Goal: Task Accomplishment & Management: Manage account settings

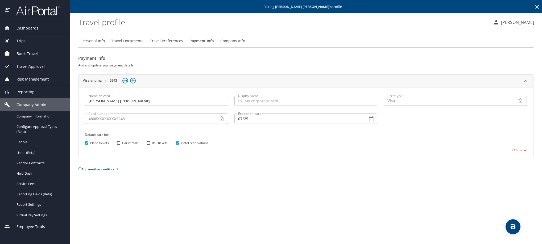
click at [535, 8] on icon at bounding box center [537, 7] width 6 height 6
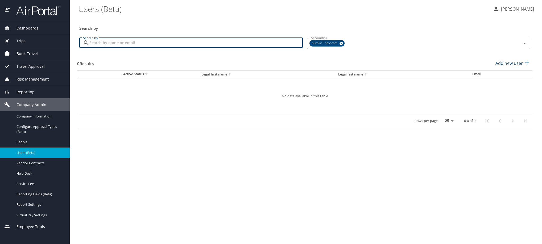
click at [202, 48] on input "Search by" at bounding box center [195, 43] width 213 height 10
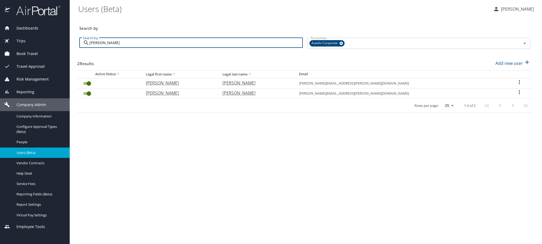
drag, startPoint x: 156, startPoint y: 53, endPoint x: 80, endPoint y: 53, distance: 75.5
click at [80, 48] on div "[PERSON_NAME] Search by" at bounding box center [190, 43] width 223 height 10
paste input "[PERSON_NAME][EMAIL_ADDRESS][PERSON_NAME][DOMAIN_NAME]"
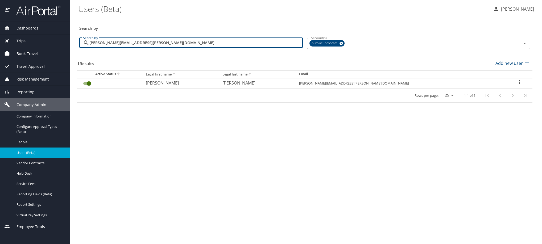
type input "[PERSON_NAME][EMAIL_ADDRESS][PERSON_NAME][DOMAIN_NAME]"
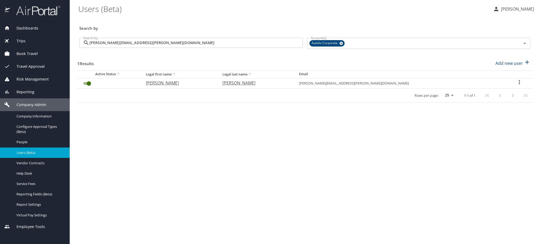
click at [519, 84] on icon "User Search Table" at bounding box center [519, 82] width 1 height 4
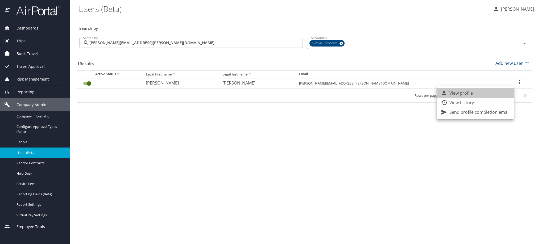
click at [491, 97] on li "View profile" at bounding box center [474, 93] width 77 height 10
select select "US"
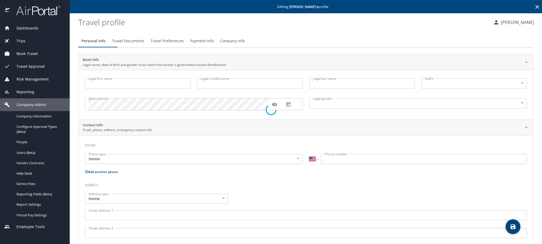
type input "[PERSON_NAME]"
type input "de [DEMOGRAPHIC_DATA]"
type input "[PERSON_NAME]"
type input "[DEMOGRAPHIC_DATA]"
select select "US"
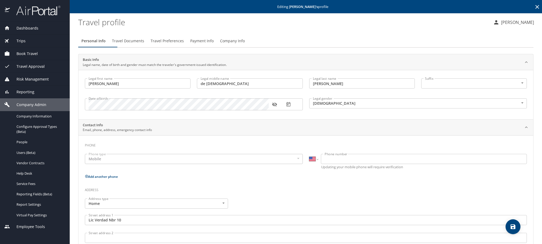
click at [535, 9] on icon at bounding box center [537, 7] width 4 height 4
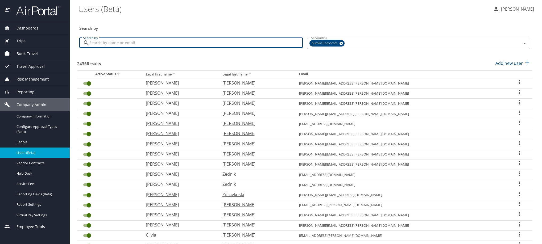
click at [201, 47] on input "Search by" at bounding box center [195, 43] width 213 height 10
paste input "[EMAIL_ADDRESS][DOMAIN_NAME]"
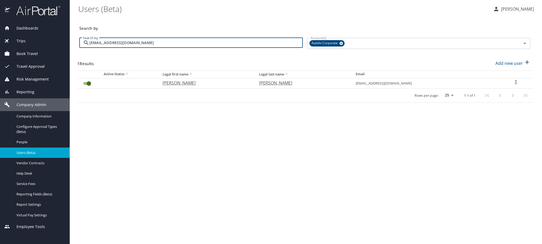
type input "[EMAIL_ADDRESS][DOMAIN_NAME]"
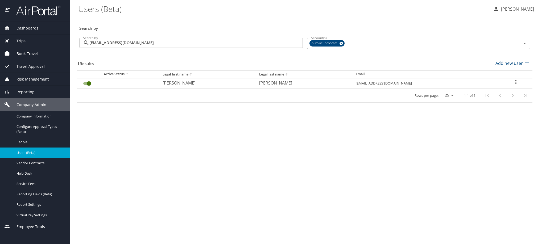
click at [517, 85] on icon "User Search Table" at bounding box center [516, 82] width 6 height 6
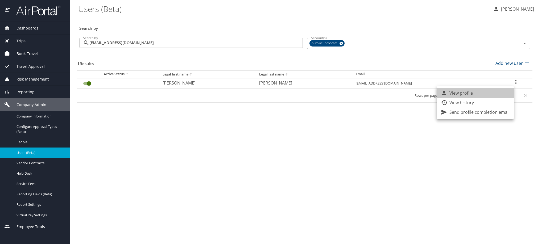
click at [493, 94] on li "View profile" at bounding box center [474, 93] width 77 height 10
select select "US"
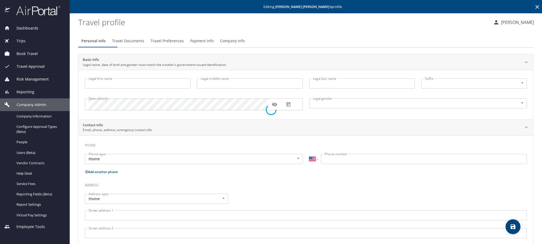
type input "[PERSON_NAME]"
type input "[DEMOGRAPHIC_DATA]"
select select "MX"
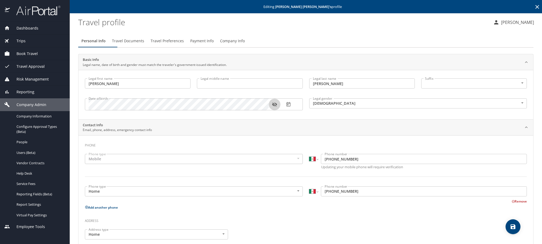
click at [275, 107] on icon "button" at bounding box center [274, 104] width 5 height 5
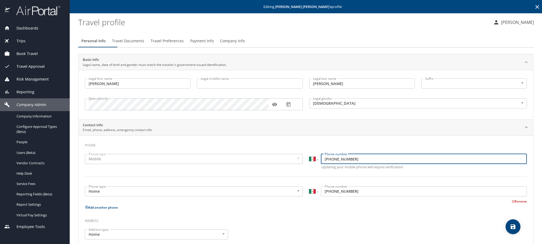
drag, startPoint x: 376, startPoint y: 169, endPoint x: 294, endPoint y: 166, distance: 82.0
click at [294, 166] on div "Phone type Mobile Mobile Phone type International [GEOGRAPHIC_DATA] [GEOGRAPHIC…" at bounding box center [306, 169] width 448 height 36
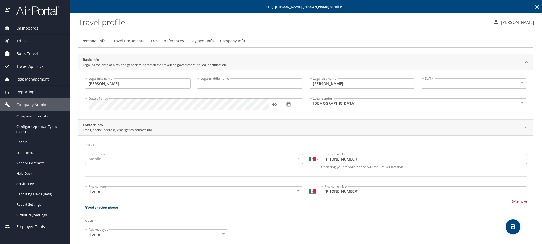
click at [534, 10] on icon at bounding box center [537, 7] width 6 height 6
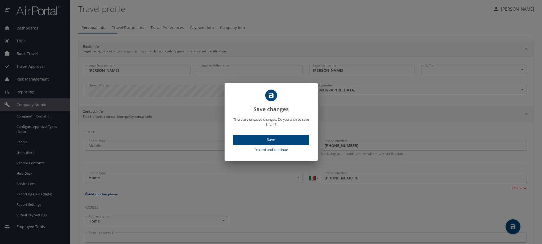
click at [275, 153] on span "Discard and continue" at bounding box center [271, 150] width 72 height 6
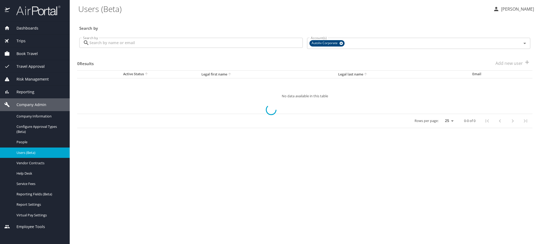
click at [171, 48] on input "Search by" at bounding box center [195, 43] width 213 height 10
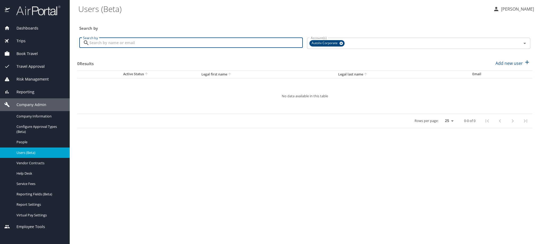
click at [173, 48] on input "Search by" at bounding box center [195, 43] width 213 height 10
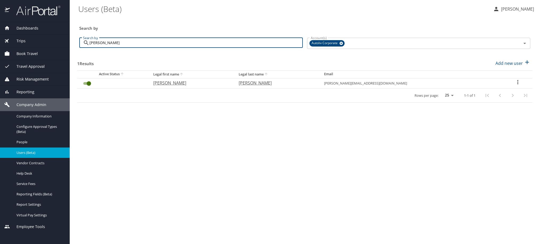
type input "[PERSON_NAME]"
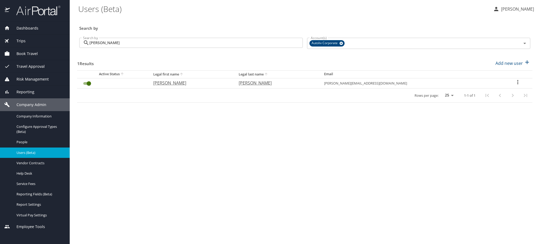
click at [516, 85] on icon "User Search Table" at bounding box center [517, 82] width 6 height 6
click at [464, 93] on p "View profile" at bounding box center [460, 93] width 23 height 6
select select "US"
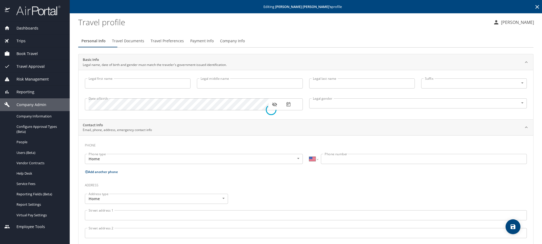
type input "[PERSON_NAME]"
type input "[DEMOGRAPHIC_DATA]"
type input "[PERSON_NAME]"
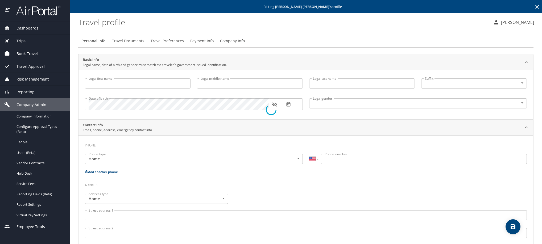
type input "Pe A"
select select "MX"
type input "[PHONE_NUMBER]"
select select "MX"
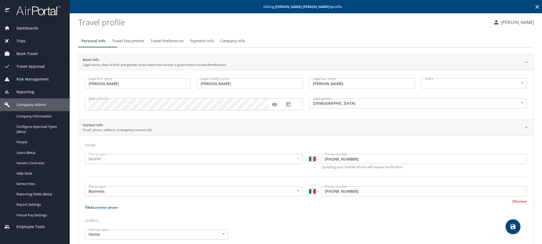
click at [214, 44] on span "Payment Info" at bounding box center [201, 41] width 23 height 7
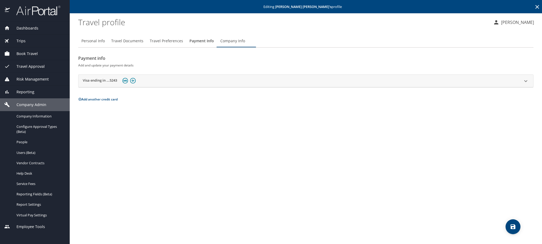
click at [123, 84] on img at bounding box center [125, 81] width 6 height 6
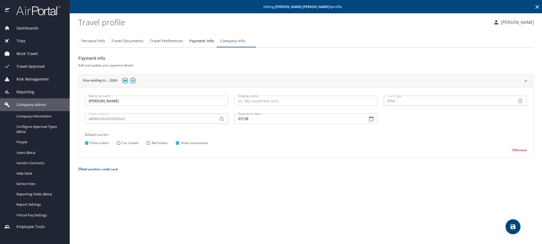
click at [85, 147] on input "Plane tickets" at bounding box center [86, 143] width 7 height 7
checkbox input "false"
click at [119, 147] on input "Car rentals" at bounding box center [118, 143] width 7 height 7
checkbox input "true"
click at [507, 237] on div "Personal Info Travel Documents Travel Preferences Payment Info Company Info Pay…" at bounding box center [305, 137] width 455 height 214
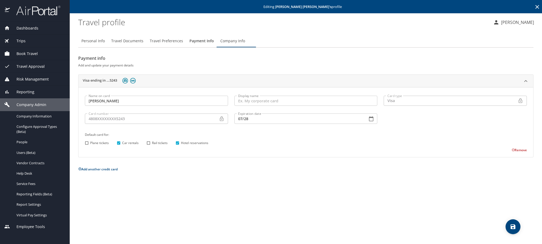
click at [508, 225] on span "save" at bounding box center [512, 227] width 15 height 6
